Goal: Use online tool/utility: Utilize a website feature to perform a specific function

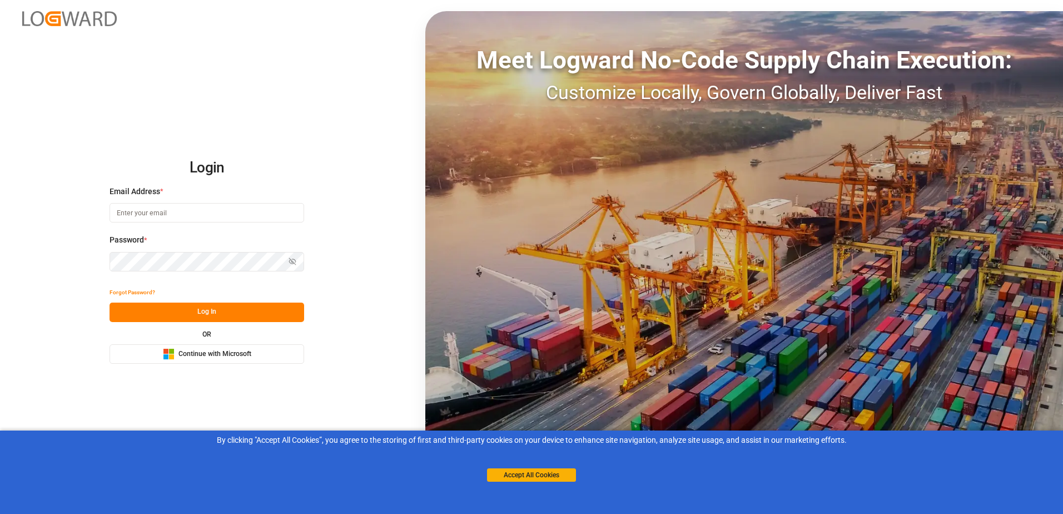
click at [187, 360] on button "Microsoft Logo Continue with Microsoft" at bounding box center [207, 353] width 195 height 19
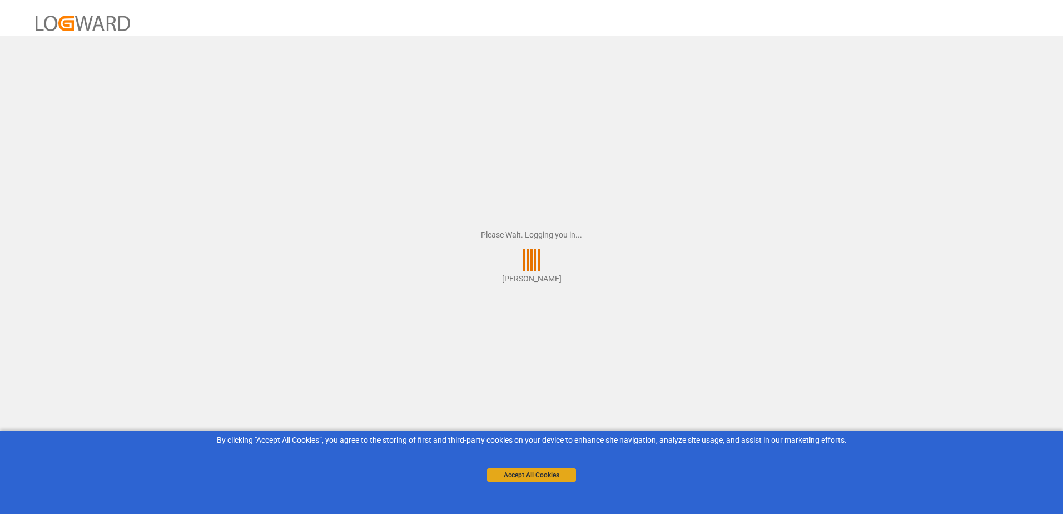
click at [503, 474] on button "Accept All Cookies" at bounding box center [531, 474] width 89 height 13
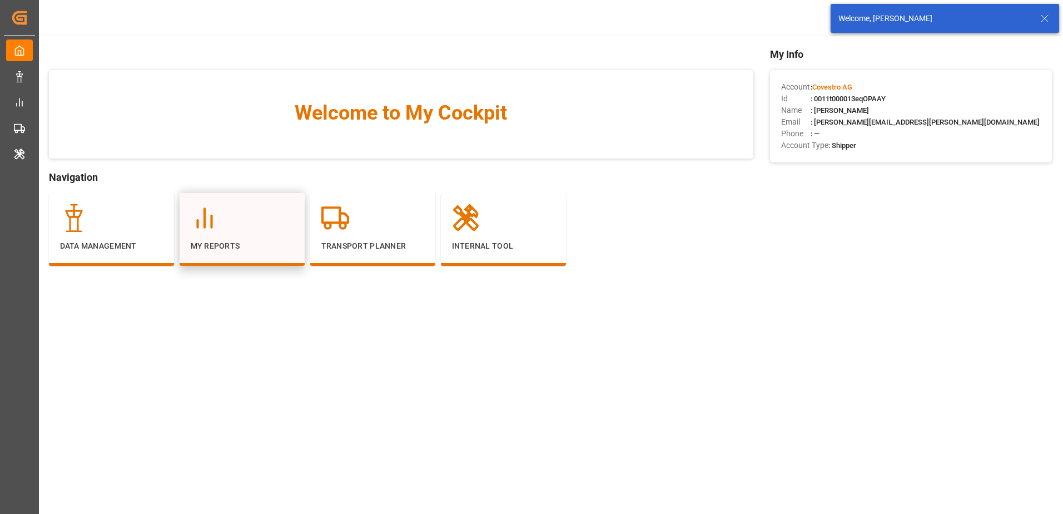
click at [202, 210] on icon at bounding box center [205, 218] width 28 height 28
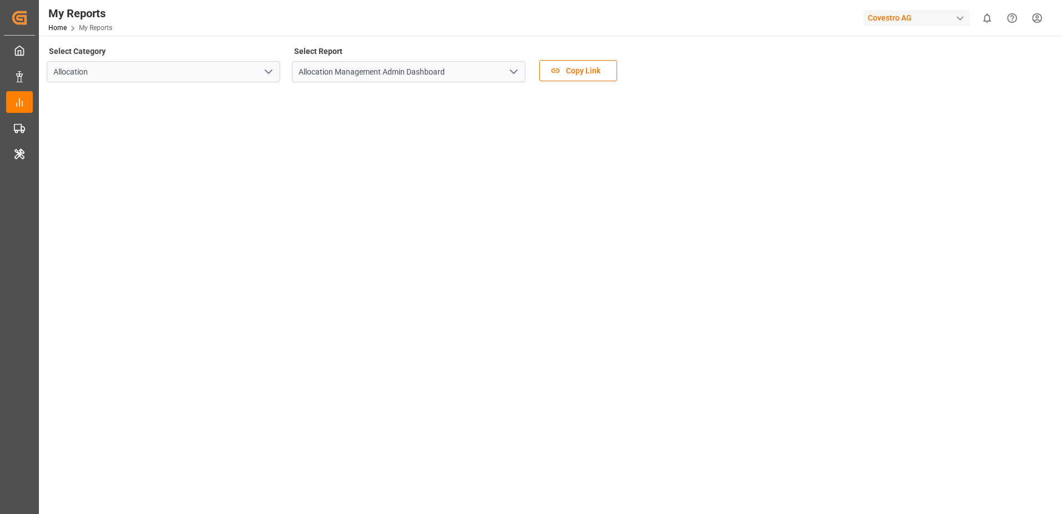
click at [904, 16] on div "Covestro AG" at bounding box center [917, 18] width 107 height 16
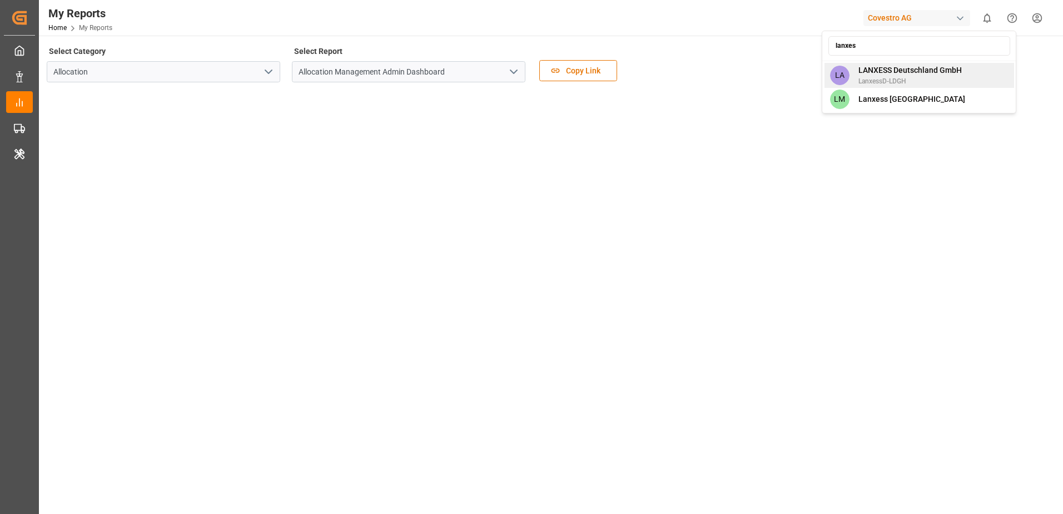
type input "lanxes"
click at [910, 75] on span "LANXESS Deutschland GmbH" at bounding box center [910, 71] width 103 height 12
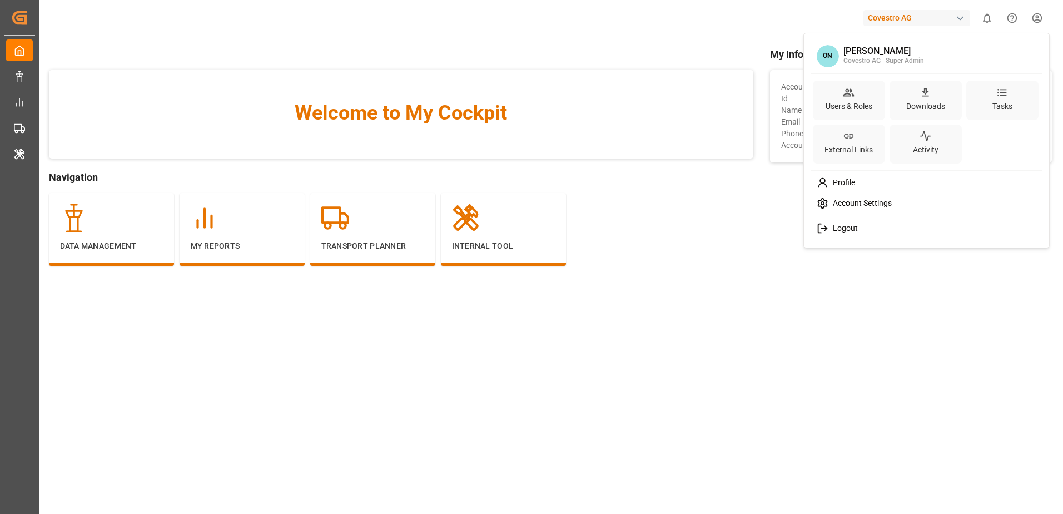
click at [1036, 15] on html "Created by potrace 1.15, written by [PERSON_NAME] [DATE]-[DATE] Created by potr…" at bounding box center [531, 257] width 1063 height 514
click at [879, 102] on div "Users & Roles" at bounding box center [849, 100] width 72 height 39
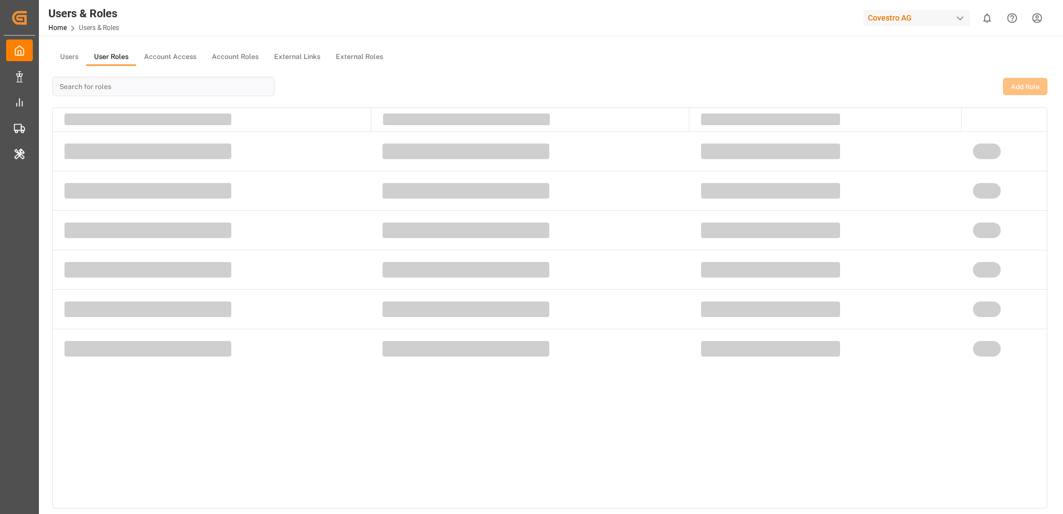
click at [92, 51] on button "User Roles" at bounding box center [111, 57] width 50 height 17
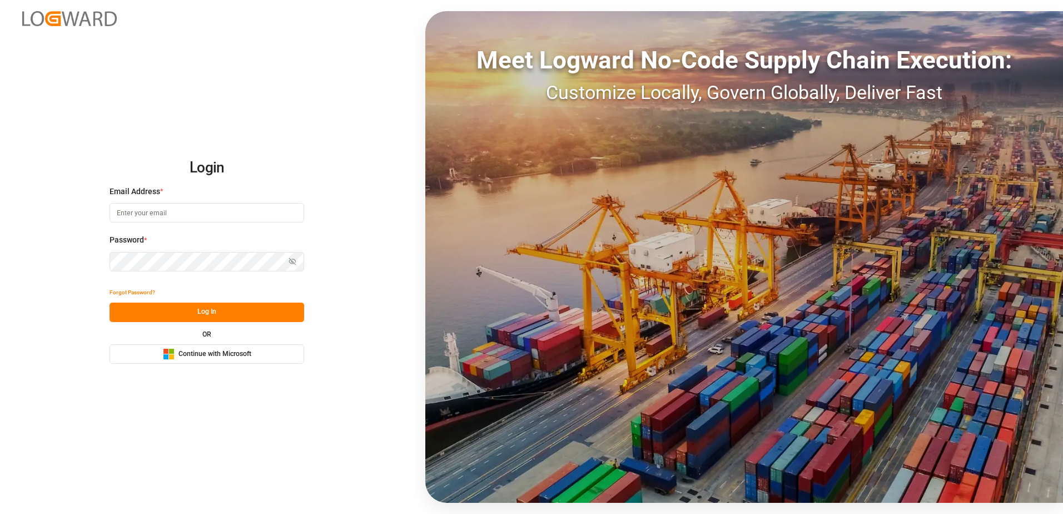
click at [183, 354] on span "Continue with Microsoft" at bounding box center [214, 354] width 73 height 10
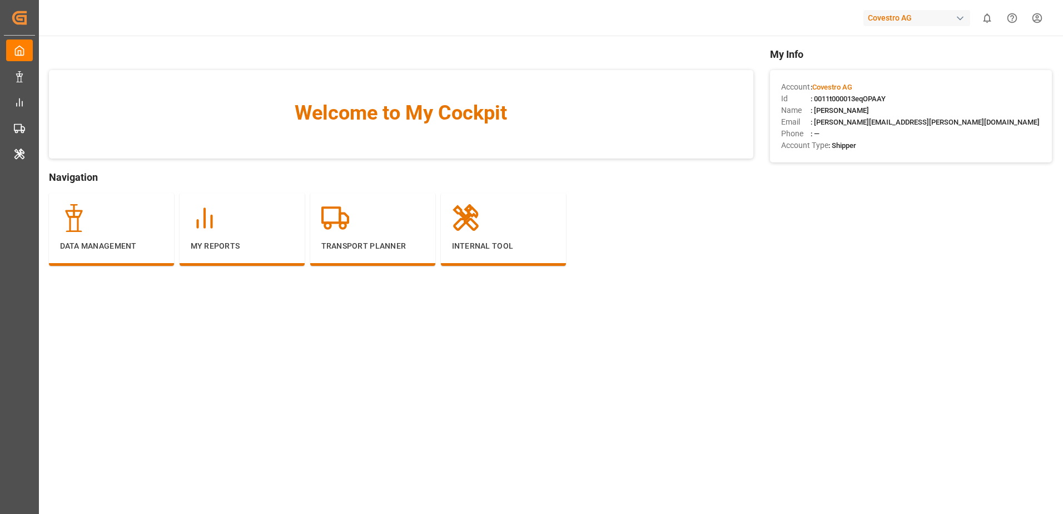
click at [753, 257] on div "Data Management My Reports Transport Planner Internal Tool" at bounding box center [401, 240] width 705 height 95
click at [354, 214] on div at bounding box center [372, 218] width 103 height 28
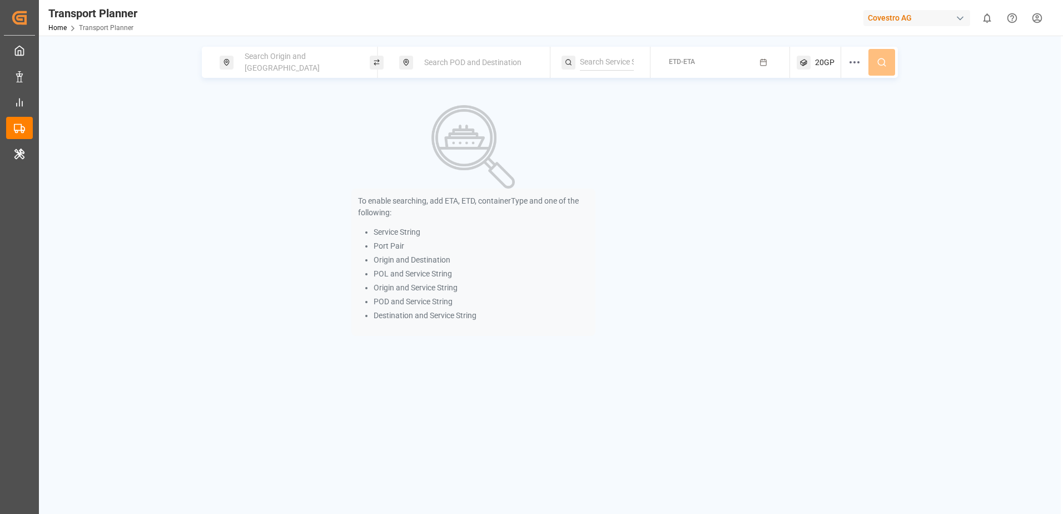
click at [280, 63] on span "Search Origin and [GEOGRAPHIC_DATA]" at bounding box center [282, 62] width 75 height 21
click at [260, 143] on input at bounding box center [288, 151] width 112 height 17
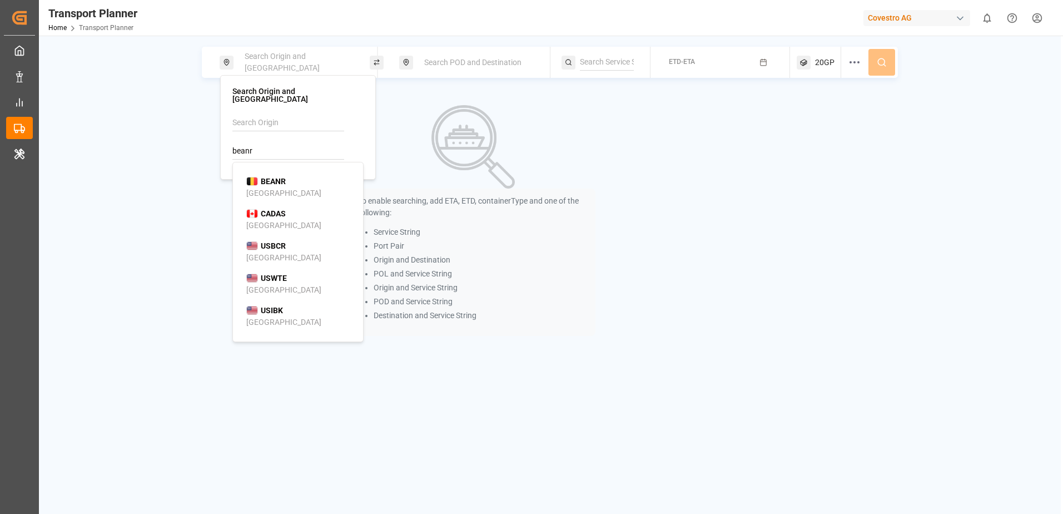
click at [274, 177] on b "BEANR" at bounding box center [273, 181] width 25 height 9
type input "BEANR"
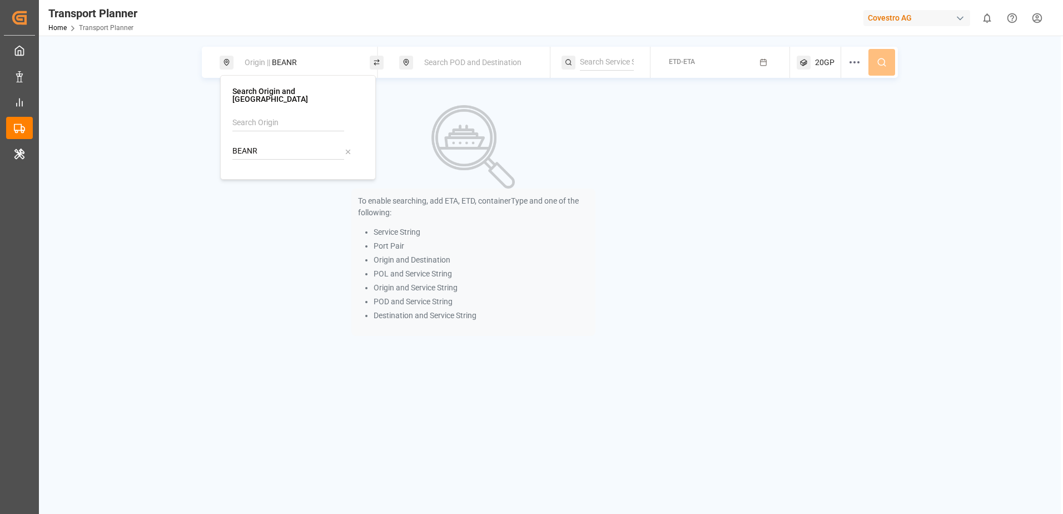
click at [441, 58] on span "Search POD and Destination" at bounding box center [472, 62] width 97 height 9
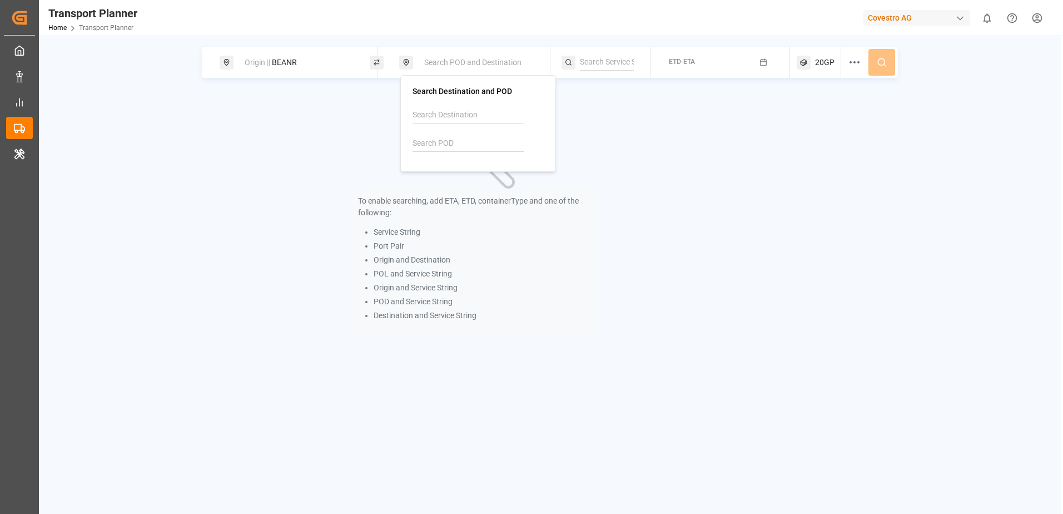
click at [449, 113] on input at bounding box center [469, 115] width 112 height 17
type input "VNHPP"
click at [470, 147] on div "Add VNHPP" at bounding box center [480, 146] width 108 height 12
click at [652, 113] on div "To enable searching, add ETA, ETD, containerType and one of the following: Serv…" at bounding box center [473, 220] width 543 height 257
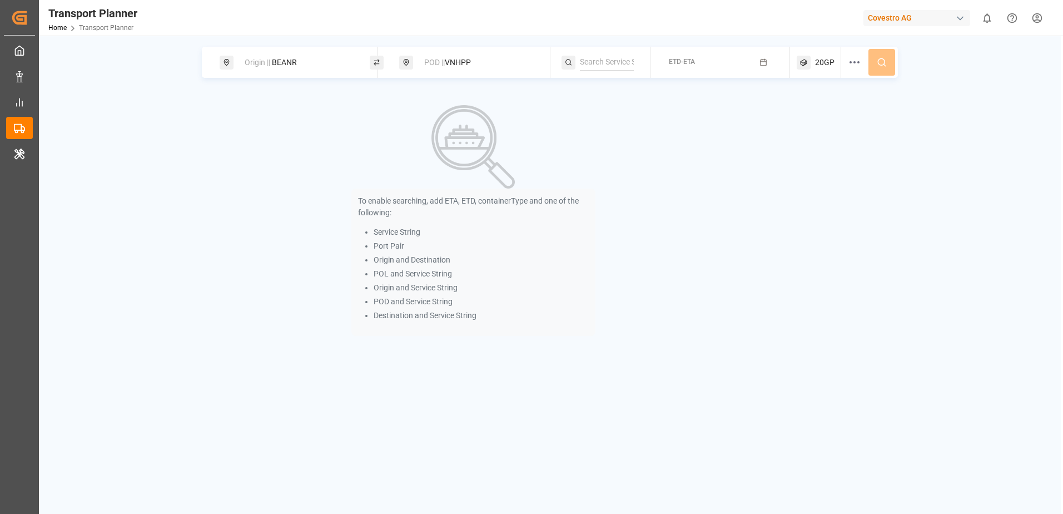
click at [494, 70] on div "POD || VNHPP" at bounding box center [478, 62] width 120 height 21
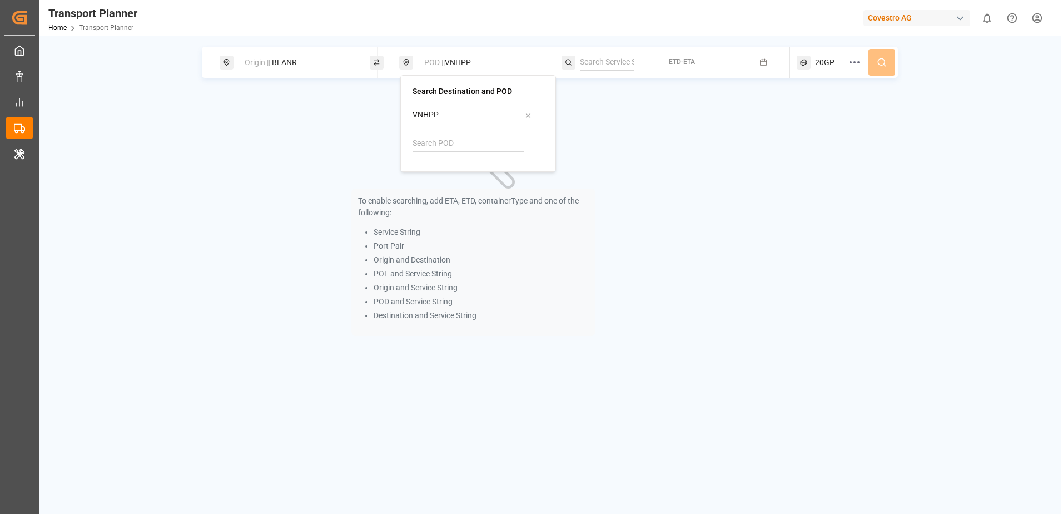
click at [478, 112] on input "VNHPP" at bounding box center [469, 115] width 112 height 17
type input "V"
type input "VNHPP"
click at [463, 173] on p "No results found" at bounding box center [478, 177] width 130 height 18
click at [463, 146] on span "Add VNHPP" at bounding box center [447, 145] width 42 height 9
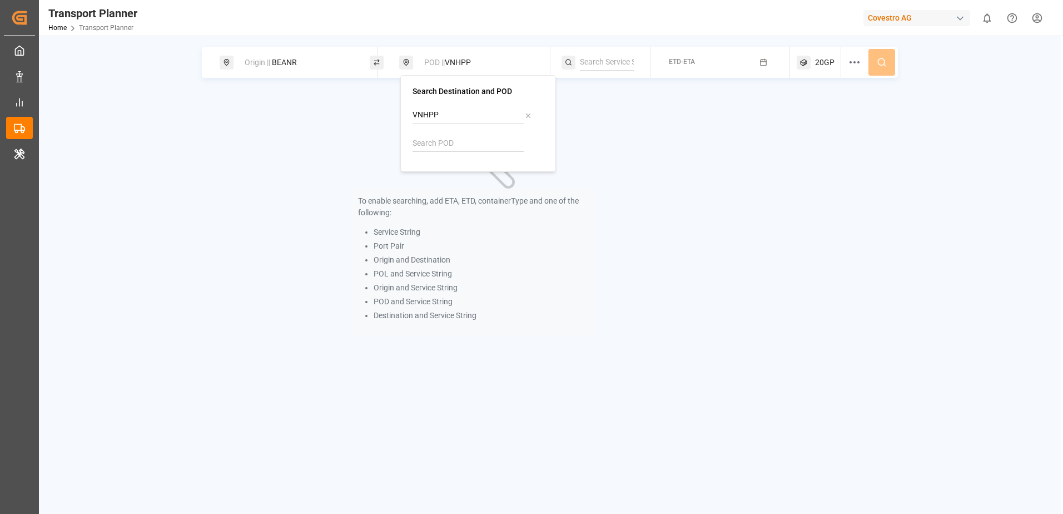
click at [617, 134] on div "To enable searching, add ETA, ETD, containerType and one of the following: Serv…" at bounding box center [473, 220] width 543 height 257
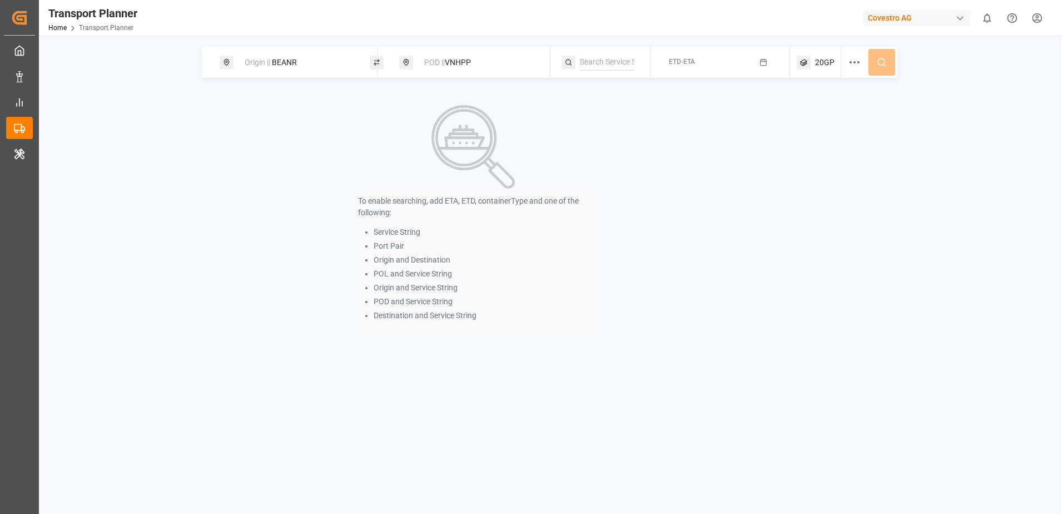
click at [698, 66] on button "ETD-ETA" at bounding box center [720, 63] width 126 height 22
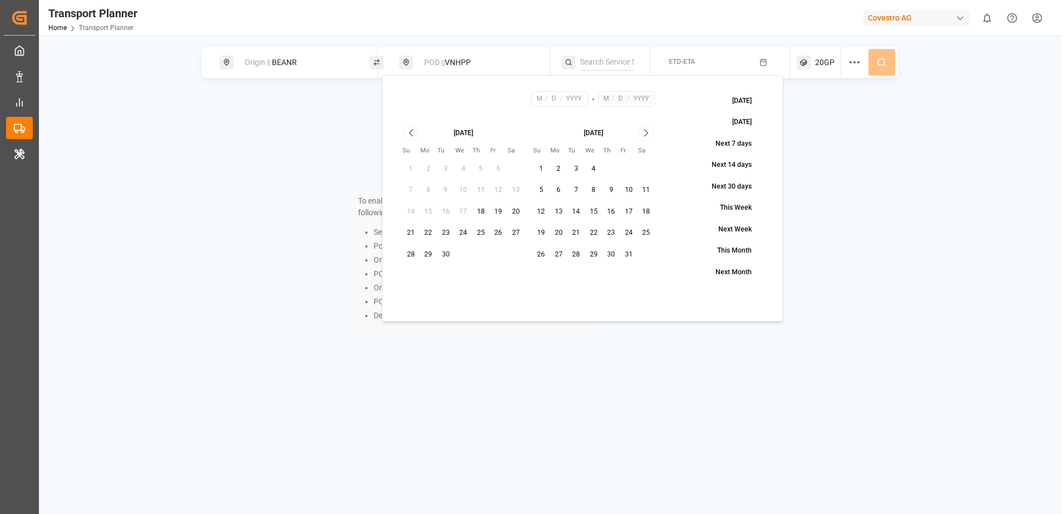
click at [426, 233] on button "22" at bounding box center [429, 233] width 18 height 18
type input "9"
type input "22"
type input "2025"
click at [644, 133] on icon "Go to next month" at bounding box center [646, 132] width 13 height 13
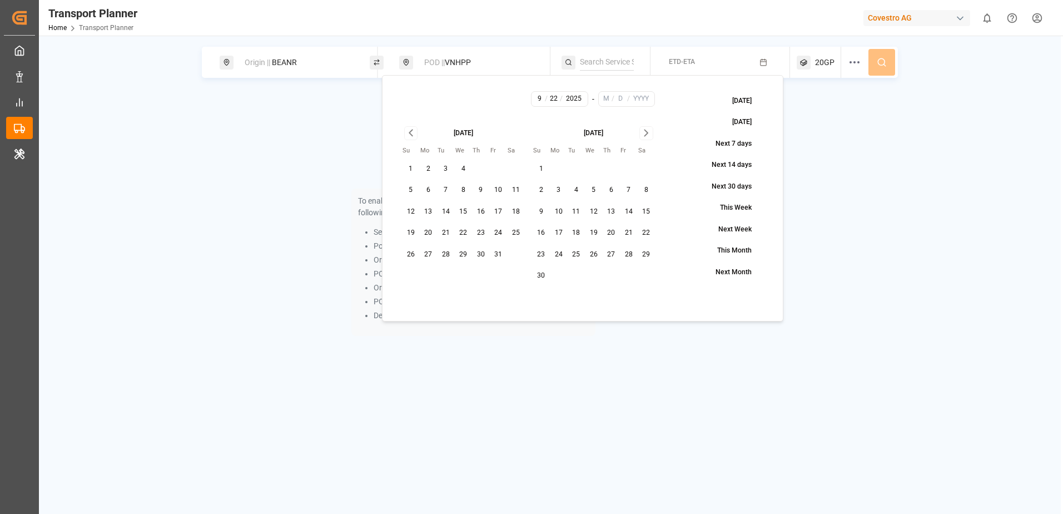
click at [644, 133] on icon "Go to next month" at bounding box center [646, 132] width 13 height 13
click at [631, 229] on button "26" at bounding box center [629, 233] width 18 height 18
type input "12"
type input "26"
type input "2025"
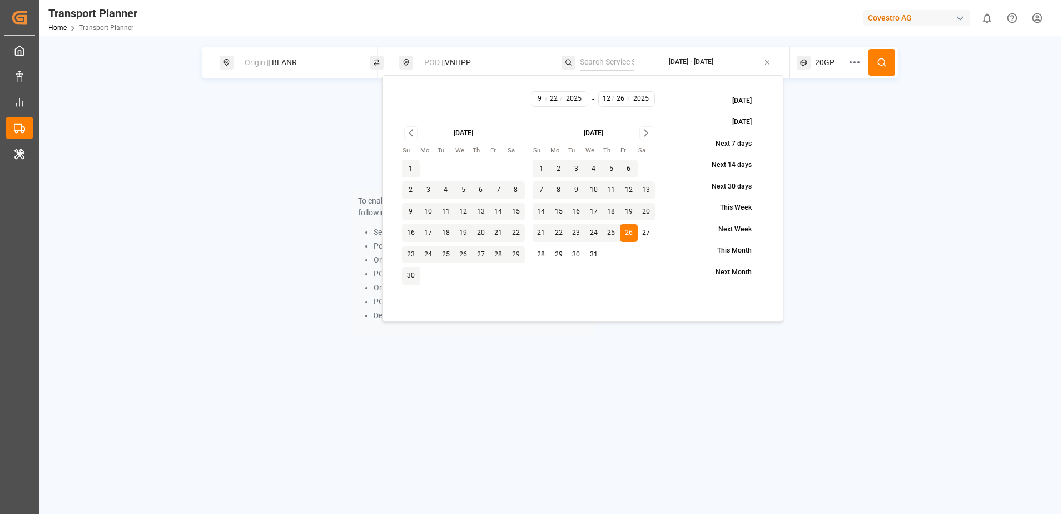
click at [840, 168] on div "To enable searching, add ETA, ETD, containerType and one of the following: Serv…" at bounding box center [550, 220] width 696 height 257
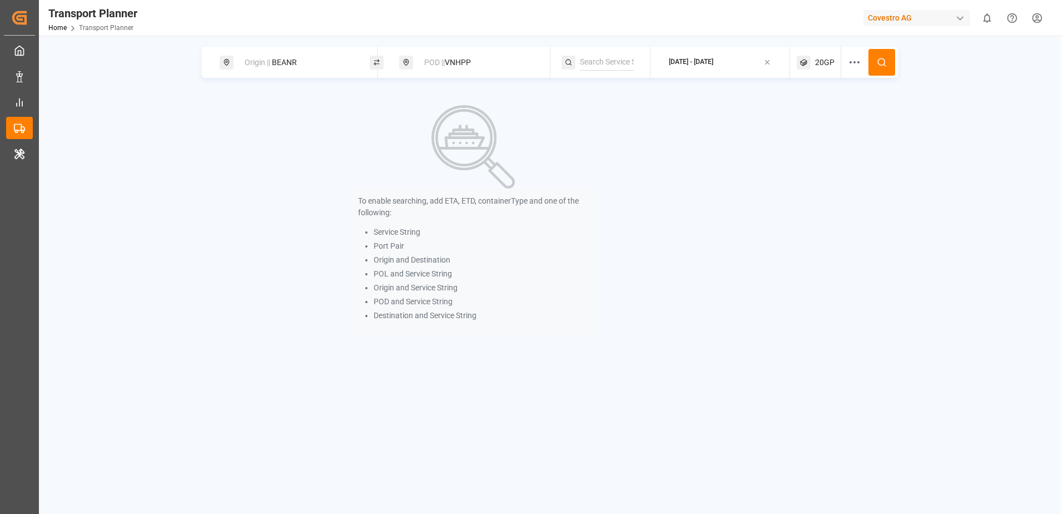
click at [877, 65] on icon at bounding box center [882, 62] width 10 height 10
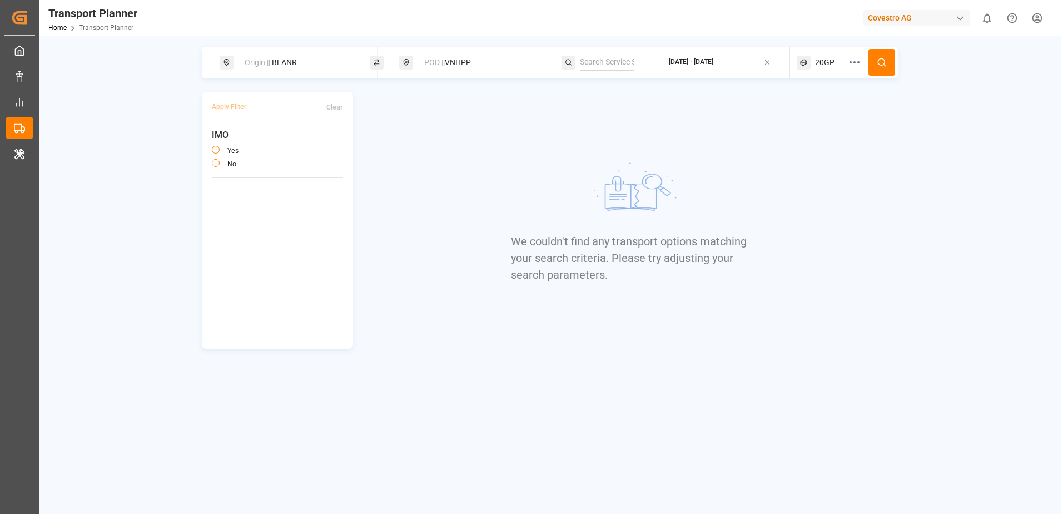
click at [465, 346] on div "We couldn't find any transport options matching your search criteria. Please tr…" at bounding box center [631, 220] width 534 height 257
click at [544, 376] on div "Origin || BEANR POD || VNHPP [DATE] - [DATE] 20GP Apply Filter Clear IMO yes no…" at bounding box center [550, 293] width 1022 height 514
click at [432, 97] on div "We couldn't find any transport options matching your search criteria. Please tr…" at bounding box center [631, 220] width 534 height 257
click at [328, 65] on div "Origin || BEANR" at bounding box center [298, 62] width 120 height 21
click at [344, 148] on icon at bounding box center [348, 152] width 8 height 8
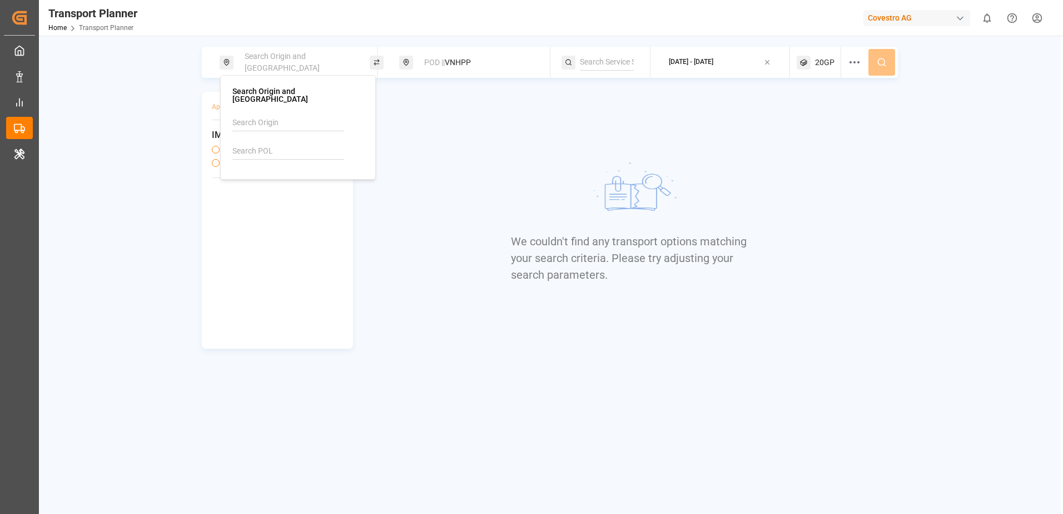
click at [319, 144] on input at bounding box center [288, 151] width 112 height 17
click at [300, 181] on div "NLRTM [GEOGRAPHIC_DATA]" at bounding box center [300, 187] width 108 height 23
type input "NLRTM"
click at [428, 141] on div "We couldn't find any transport options matching your search criteria. Please tr…" at bounding box center [631, 220] width 534 height 257
click at [474, 54] on div "POD || VNHPP" at bounding box center [478, 62] width 120 height 21
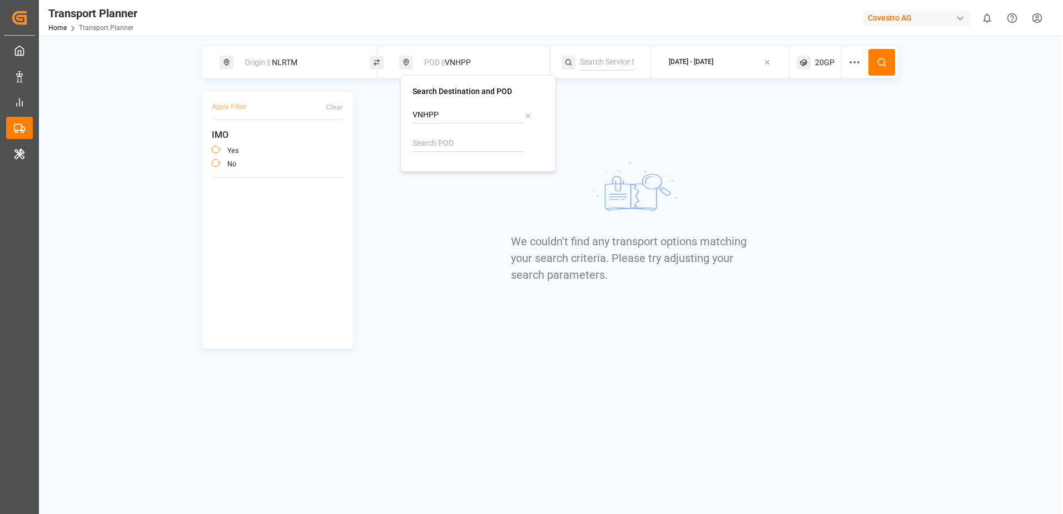
click at [526, 113] on icon at bounding box center [528, 116] width 8 height 8
click at [459, 138] on input at bounding box center [469, 143] width 112 height 17
click at [460, 182] on div "Taicang Pt" at bounding box center [444, 186] width 37 height 12
type input "CNTAC"
click at [725, 116] on div "We couldn't find any transport options matching your search criteria. Please tr…" at bounding box center [631, 220] width 240 height 257
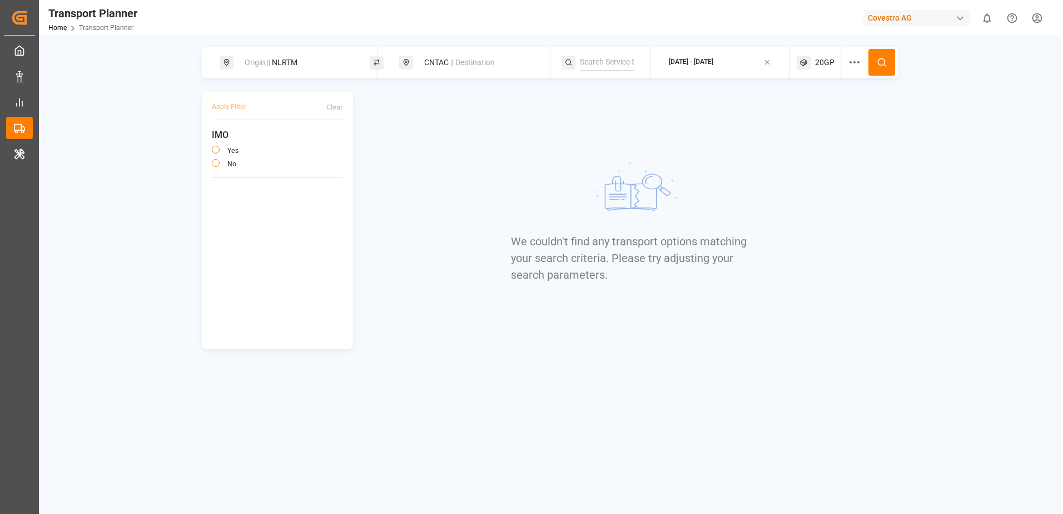
click at [896, 61] on div "Origin || NLRTM CNTAC || Destination [DATE] - [DATE] 20GP" at bounding box center [550, 62] width 696 height 31
click at [882, 61] on icon at bounding box center [882, 62] width 10 height 10
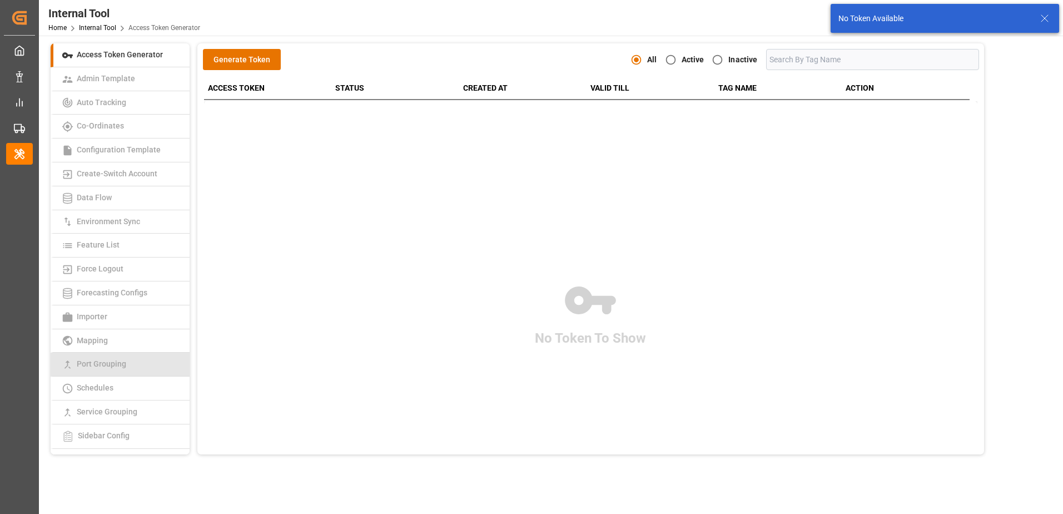
click at [120, 365] on span "Port Grouping" at bounding box center [101, 363] width 56 height 9
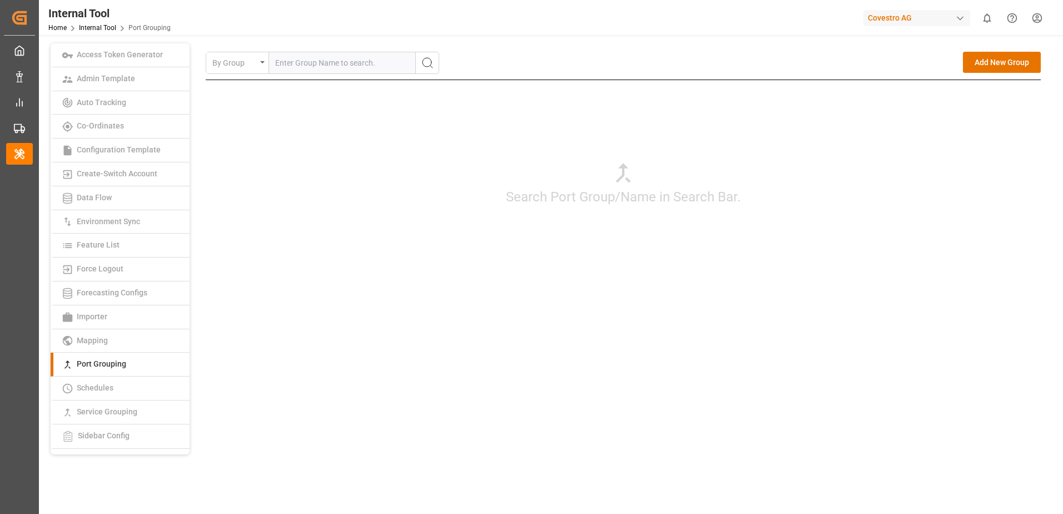
click at [356, 65] on input "text" at bounding box center [342, 62] width 146 height 21
type input "CNTAC"
click at [437, 68] on button "search button" at bounding box center [426, 62] width 23 height 21
click at [993, 91] on div "Edit" at bounding box center [993, 93] width 15 height 14
type input "CNTAC"
